Goal: Browse casually: Explore the website without a specific task or goal

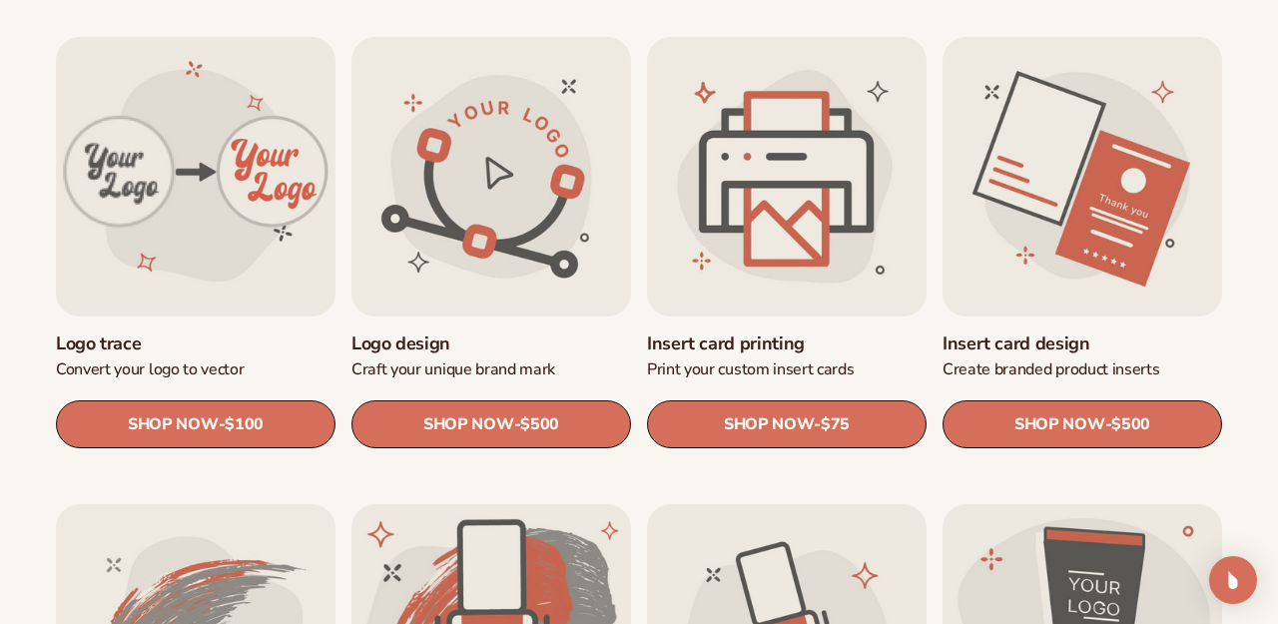
scroll to position [655, 0]
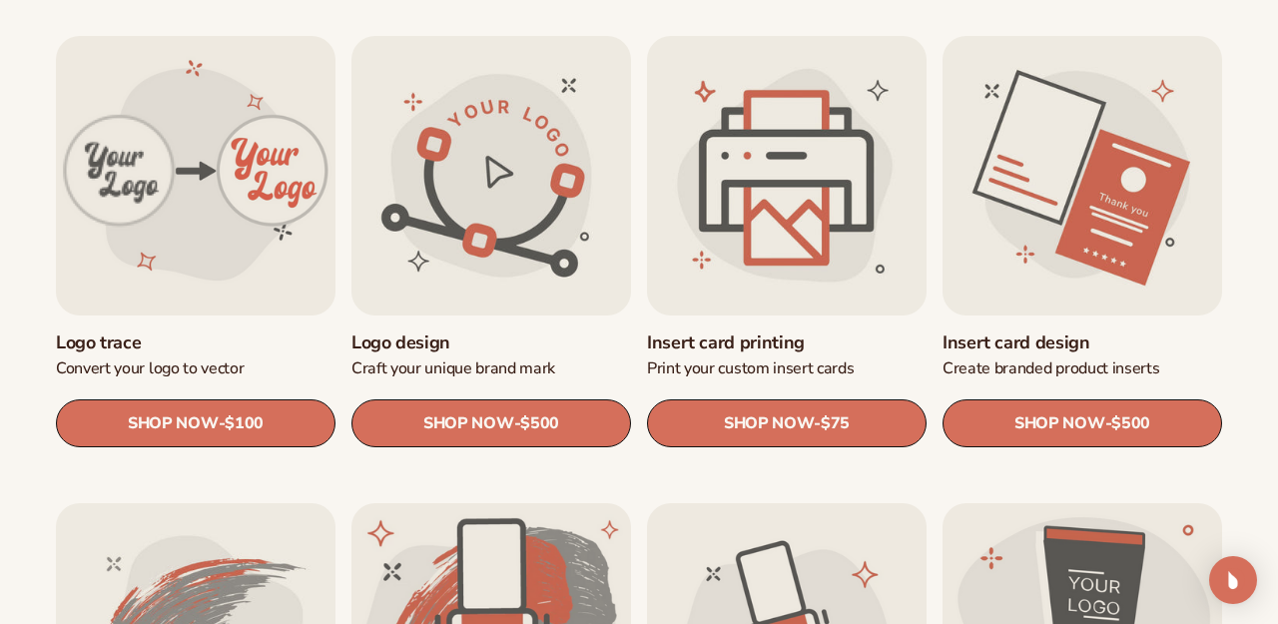
click at [426, 410] on link "SHOP NOW - Regular price $500 Sale price $500 Regular price Unit price / per" at bounding box center [491, 423] width 280 height 48
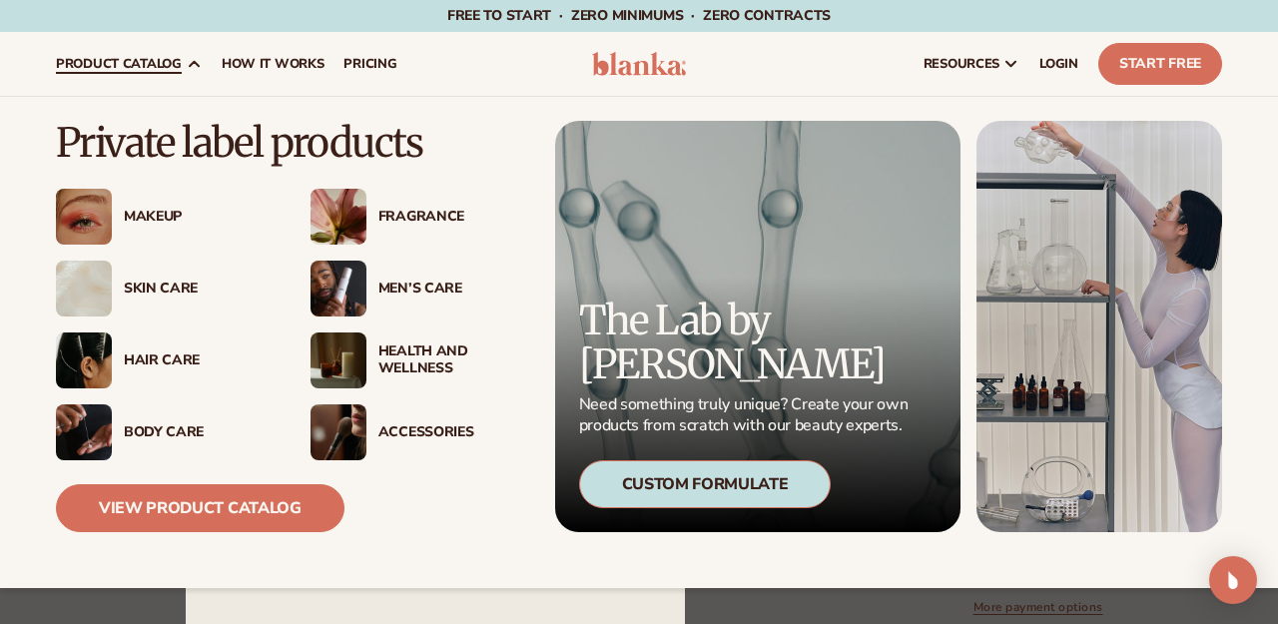
click at [336, 218] on img at bounding box center [338, 217] width 56 height 56
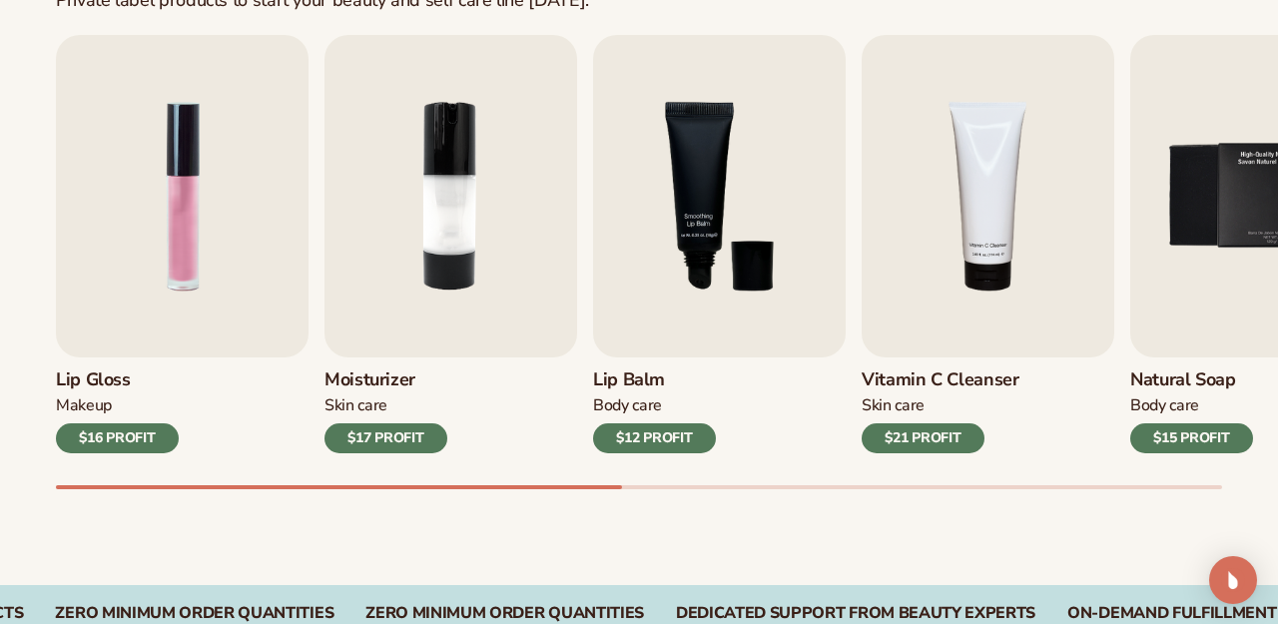
scroll to position [670, 0]
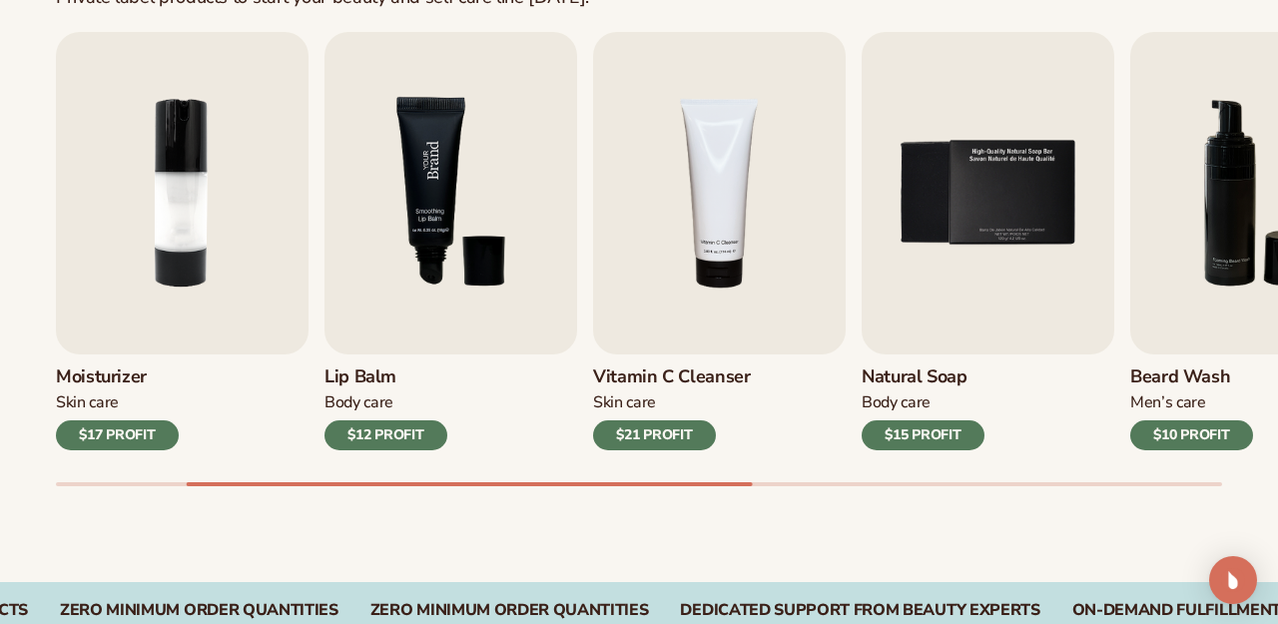
click at [504, 279] on img "3 / 9" at bounding box center [450, 193] width 253 height 322
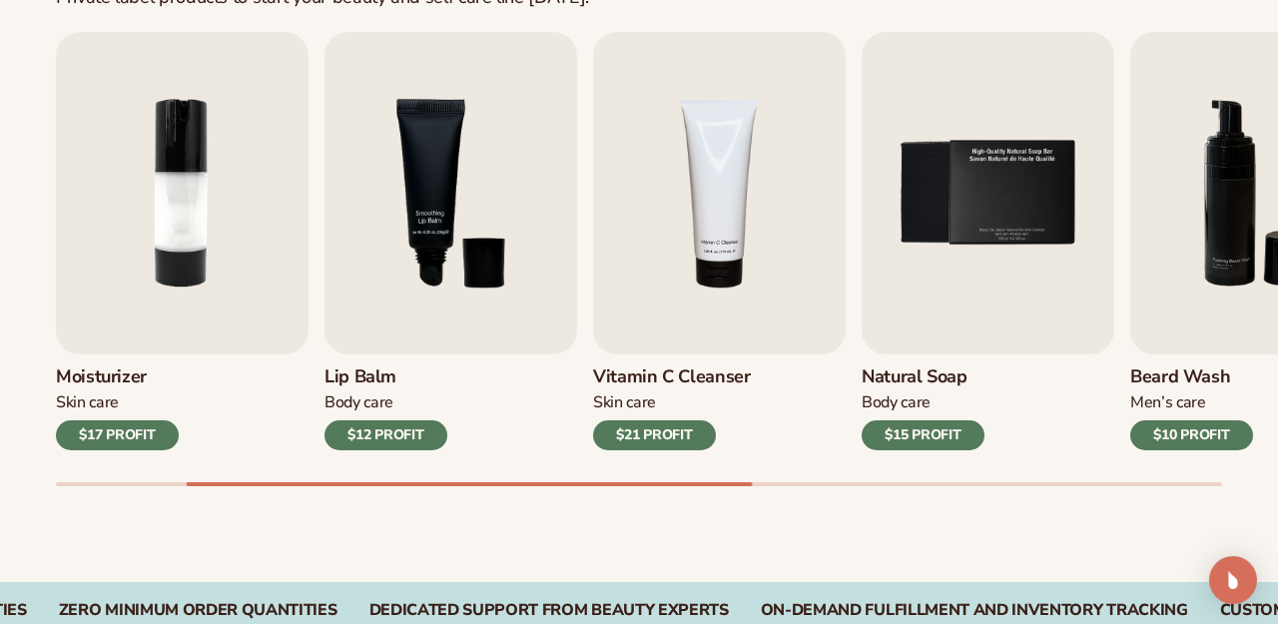
click at [393, 424] on div "$12 PROFIT" at bounding box center [385, 435] width 123 height 30
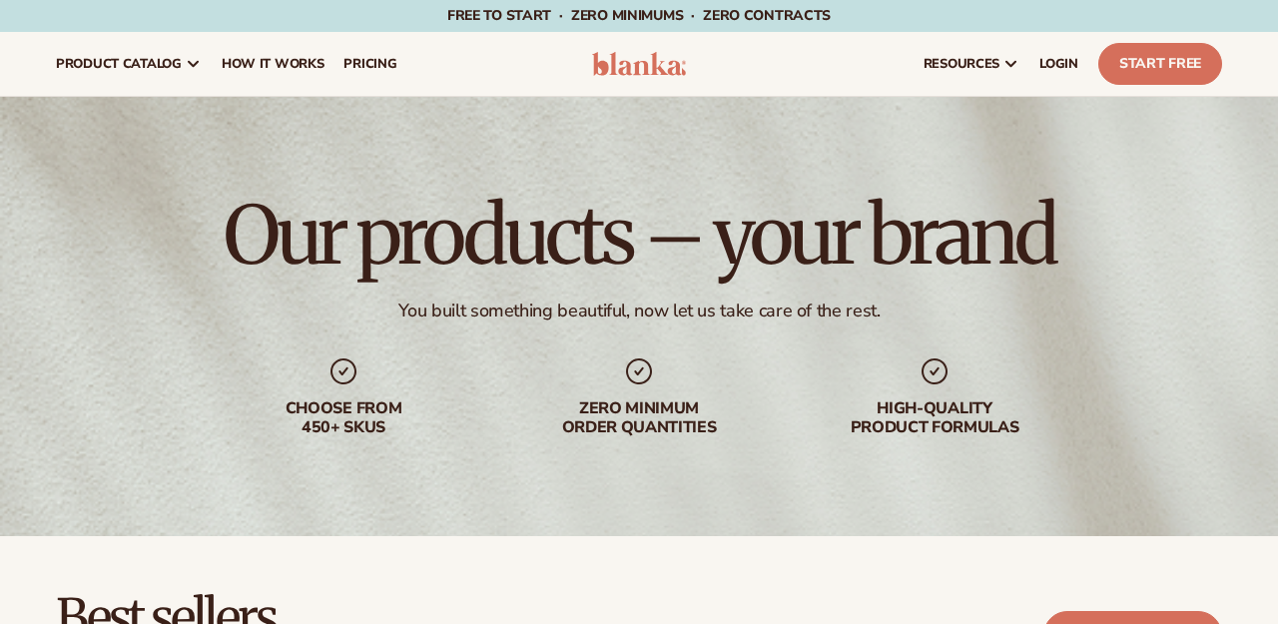
scroll to position [671, 0]
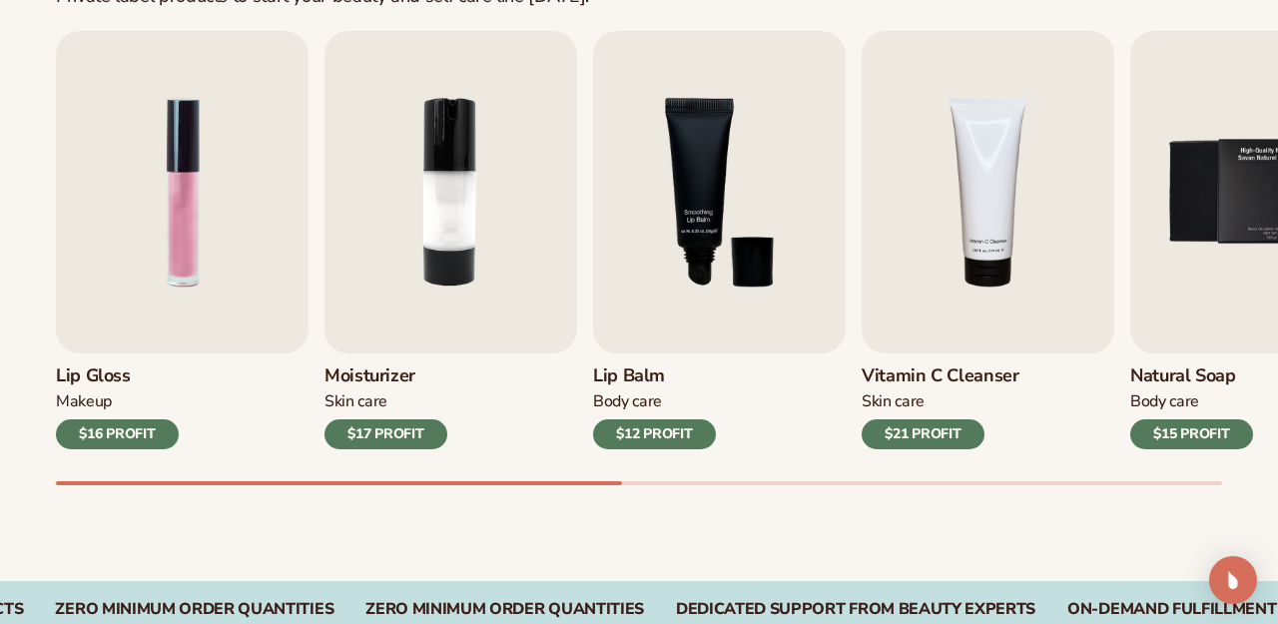
click at [144, 405] on div "Makeup" at bounding box center [117, 401] width 123 height 21
click at [129, 438] on div "$16 PROFIT" at bounding box center [117, 434] width 123 height 30
